Goal: Task Accomplishment & Management: Use online tool/utility

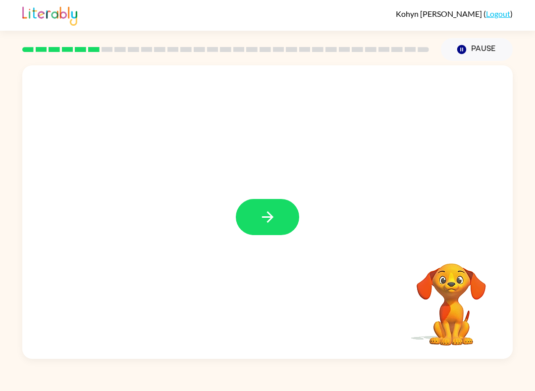
click at [270, 207] on button "button" at bounding box center [267, 217] width 63 height 36
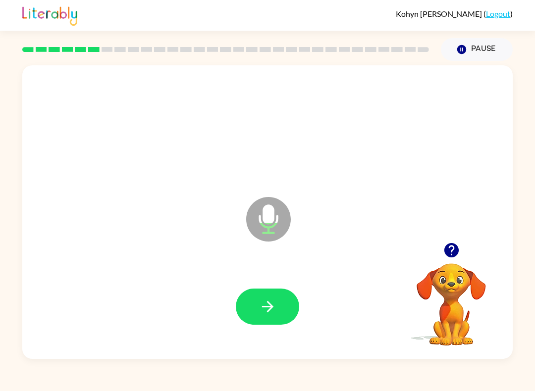
click at [271, 302] on icon "button" at bounding box center [267, 306] width 17 height 17
click at [273, 300] on icon "button" at bounding box center [267, 306] width 17 height 17
click at [282, 304] on button "button" at bounding box center [267, 307] width 63 height 36
click at [281, 300] on button "button" at bounding box center [267, 307] width 63 height 36
click at [248, 311] on button "button" at bounding box center [267, 307] width 63 height 36
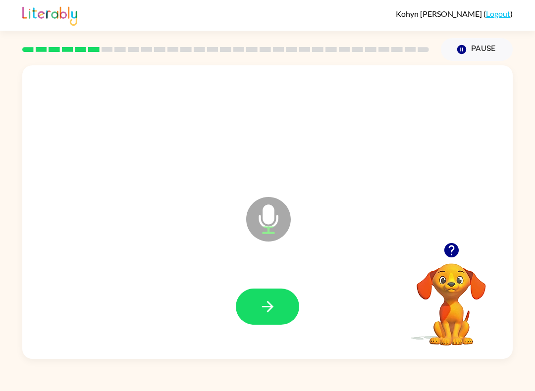
click at [273, 295] on button "button" at bounding box center [267, 307] width 63 height 36
click at [278, 294] on button "button" at bounding box center [267, 307] width 63 height 36
click at [266, 312] on icon "button" at bounding box center [267, 306] width 17 height 17
click at [274, 296] on button "button" at bounding box center [267, 307] width 63 height 36
click at [271, 307] on icon "button" at bounding box center [267, 306] width 11 height 11
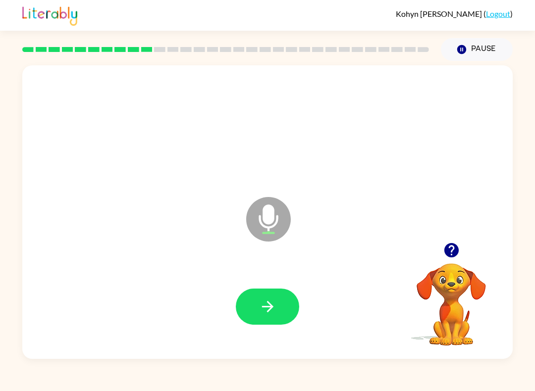
click at [282, 298] on button "button" at bounding box center [267, 307] width 63 height 36
click at [278, 311] on button "button" at bounding box center [267, 307] width 63 height 36
click at [284, 302] on button "button" at bounding box center [267, 307] width 63 height 36
click at [265, 314] on icon "button" at bounding box center [267, 306] width 17 height 17
click at [270, 312] on icon "button" at bounding box center [267, 306] width 17 height 17
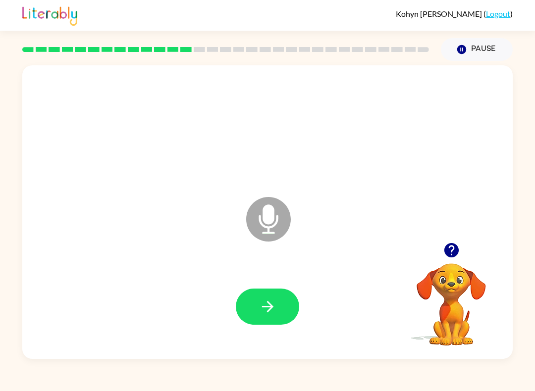
click at [276, 301] on button "button" at bounding box center [267, 307] width 63 height 36
click at [274, 306] on icon "button" at bounding box center [267, 306] width 17 height 17
click at [277, 302] on button "button" at bounding box center [267, 307] width 63 height 36
click at [284, 304] on button "button" at bounding box center [267, 307] width 63 height 36
click at [263, 303] on icon "button" at bounding box center [267, 306] width 17 height 17
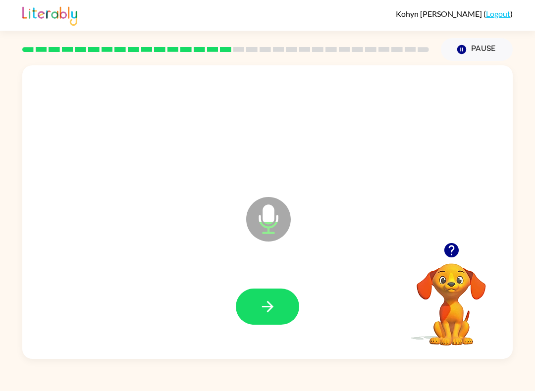
click at [254, 305] on button "button" at bounding box center [267, 307] width 63 height 36
click at [270, 307] on icon "button" at bounding box center [267, 306] width 11 height 11
click at [274, 310] on icon "button" at bounding box center [267, 306] width 17 height 17
click at [277, 306] on button "button" at bounding box center [267, 307] width 63 height 36
click at [280, 300] on button "button" at bounding box center [267, 307] width 63 height 36
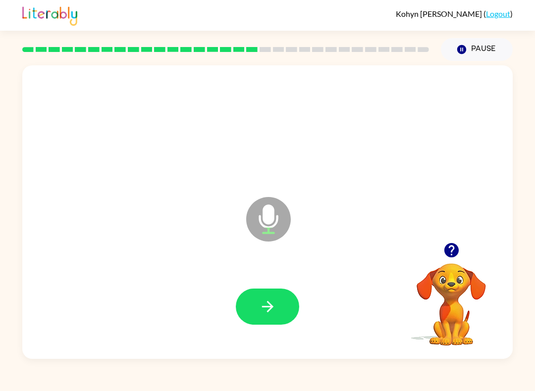
click at [250, 296] on button "button" at bounding box center [267, 307] width 63 height 36
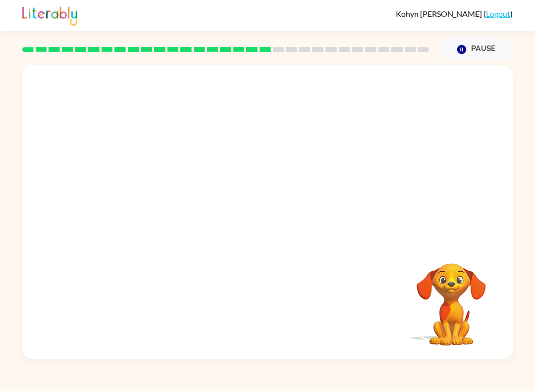
click at [463, 294] on video "Your browser must support playing .mp4 files to use Literably. Please try using…" at bounding box center [451, 297] width 99 height 99
click at [488, 41] on button "Pause Pause" at bounding box center [477, 49] width 72 height 23
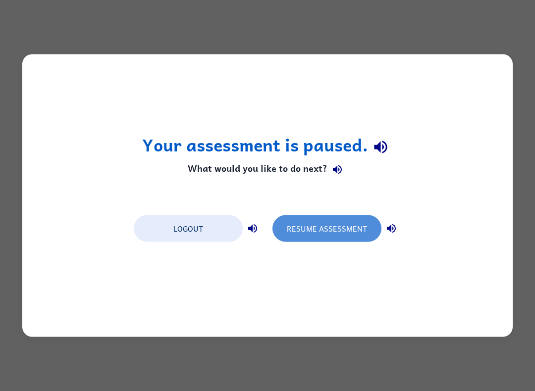
click at [337, 228] on button "Resume Assessment" at bounding box center [326, 228] width 109 height 27
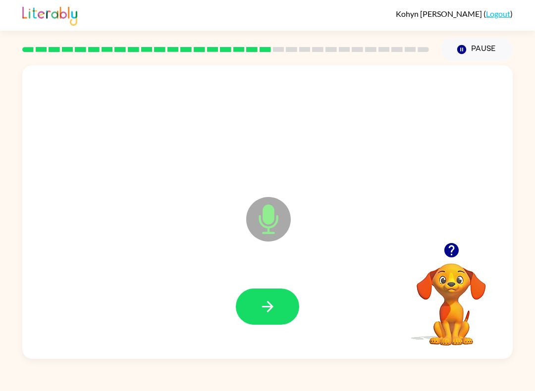
click at [294, 305] on button "button" at bounding box center [267, 307] width 63 height 36
click at [275, 303] on icon "button" at bounding box center [267, 306] width 17 height 17
click at [270, 293] on button "button" at bounding box center [267, 307] width 63 height 36
click at [274, 303] on icon "button" at bounding box center [267, 306] width 17 height 17
click at [276, 305] on button "button" at bounding box center [267, 307] width 63 height 36
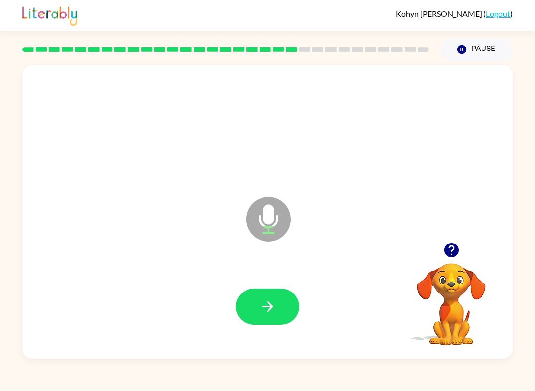
click at [273, 300] on icon "button" at bounding box center [267, 306] width 17 height 17
click at [249, 308] on button "button" at bounding box center [267, 307] width 63 height 36
click at [265, 302] on icon "button" at bounding box center [267, 306] width 17 height 17
click at [267, 305] on icon "button" at bounding box center [267, 306] width 17 height 17
click at [272, 310] on icon "button" at bounding box center [267, 306] width 17 height 17
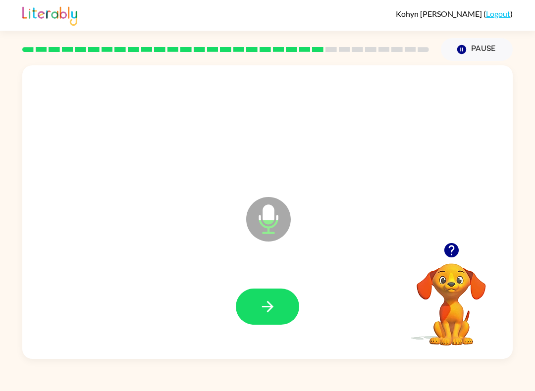
click at [263, 312] on icon "button" at bounding box center [267, 306] width 17 height 17
click at [263, 300] on icon "button" at bounding box center [267, 306] width 17 height 17
click at [275, 304] on icon "button" at bounding box center [267, 306] width 17 height 17
click at [264, 309] on icon "button" at bounding box center [267, 306] width 17 height 17
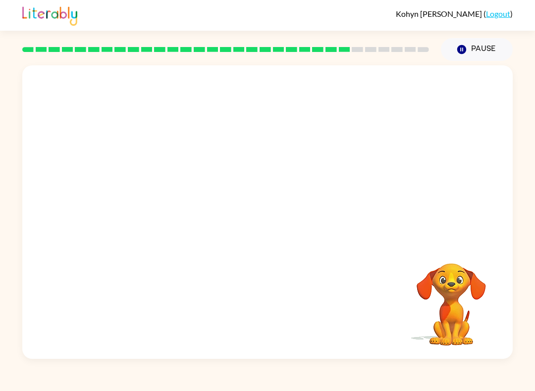
click at [488, 44] on button "Pause Pause" at bounding box center [477, 49] width 72 height 23
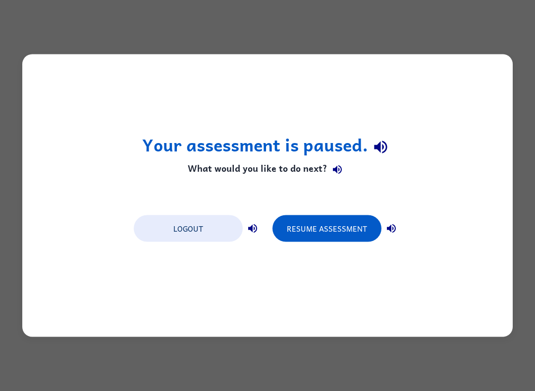
click at [354, 225] on button "Resume Assessment" at bounding box center [326, 228] width 109 height 27
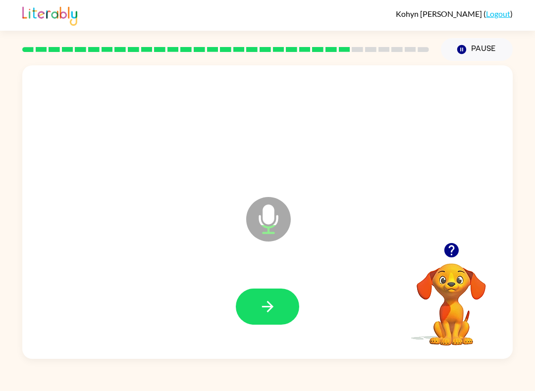
click at [268, 298] on button "button" at bounding box center [267, 307] width 63 height 36
click at [279, 300] on button "button" at bounding box center [267, 307] width 63 height 36
click at [268, 300] on icon "button" at bounding box center [267, 306] width 17 height 17
click at [267, 303] on icon "button" at bounding box center [267, 306] width 17 height 17
click at [263, 307] on icon "button" at bounding box center [267, 306] width 17 height 17
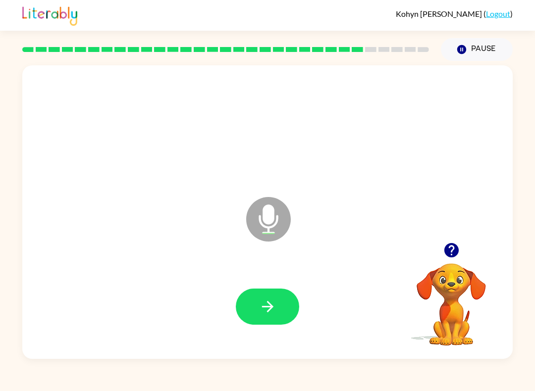
click at [278, 304] on button "button" at bounding box center [267, 307] width 63 height 36
click at [269, 303] on icon "button" at bounding box center [267, 306] width 11 height 11
click at [284, 305] on button "button" at bounding box center [267, 307] width 63 height 36
click at [273, 304] on icon "button" at bounding box center [267, 306] width 17 height 17
click at [277, 320] on button "button" at bounding box center [267, 307] width 63 height 36
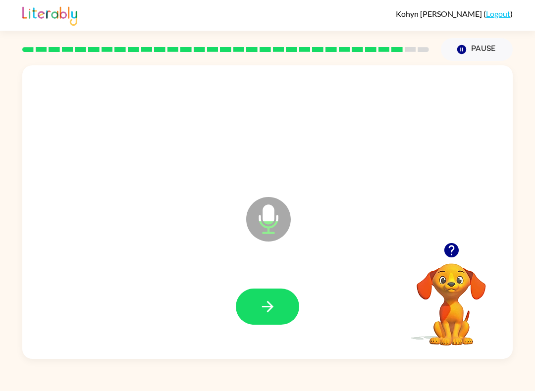
click at [277, 294] on button "button" at bounding box center [267, 307] width 63 height 36
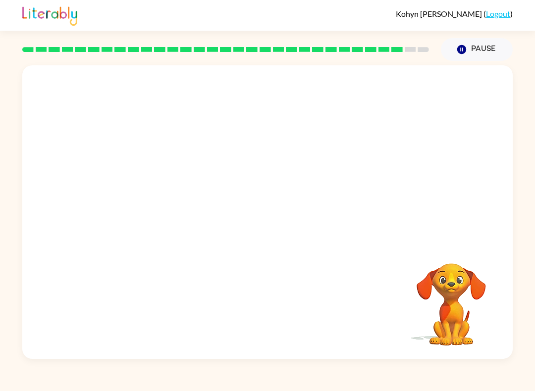
click at [451, 300] on video "Your browser must support playing .mp4 files to use Literably. Please try using…" at bounding box center [451, 297] width 99 height 99
click at [484, 54] on button "Pause Pause" at bounding box center [477, 49] width 72 height 23
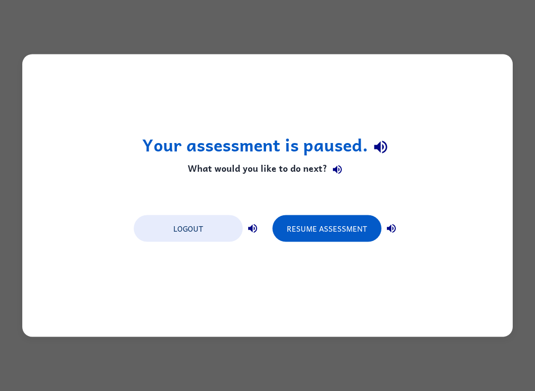
click at [344, 232] on button "Resume Assessment" at bounding box center [326, 228] width 109 height 27
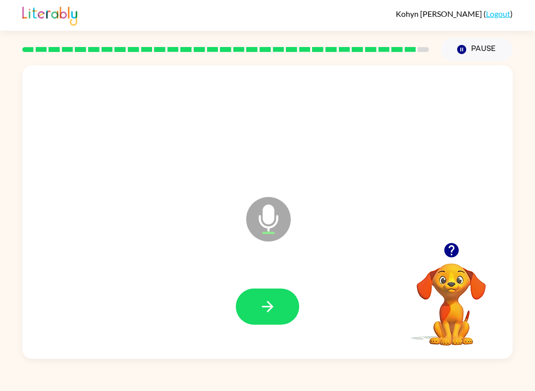
click at [267, 307] on icon "button" at bounding box center [267, 306] width 11 height 11
click at [259, 306] on icon "button" at bounding box center [267, 306] width 17 height 17
click at [267, 314] on icon "button" at bounding box center [267, 306] width 17 height 17
click at [276, 290] on button "button" at bounding box center [267, 307] width 63 height 36
